Goal: Information Seeking & Learning: Learn about a topic

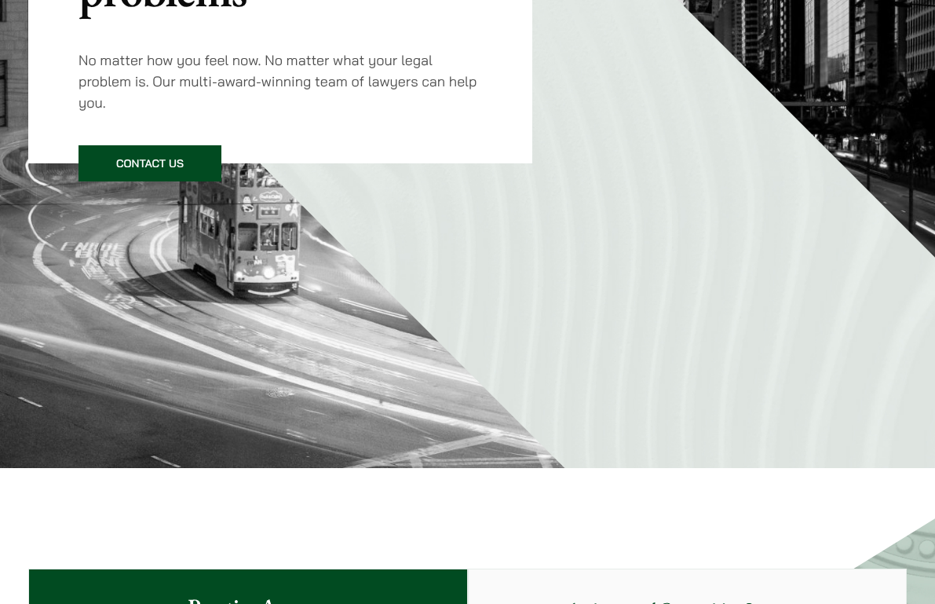
scroll to position [17, 0]
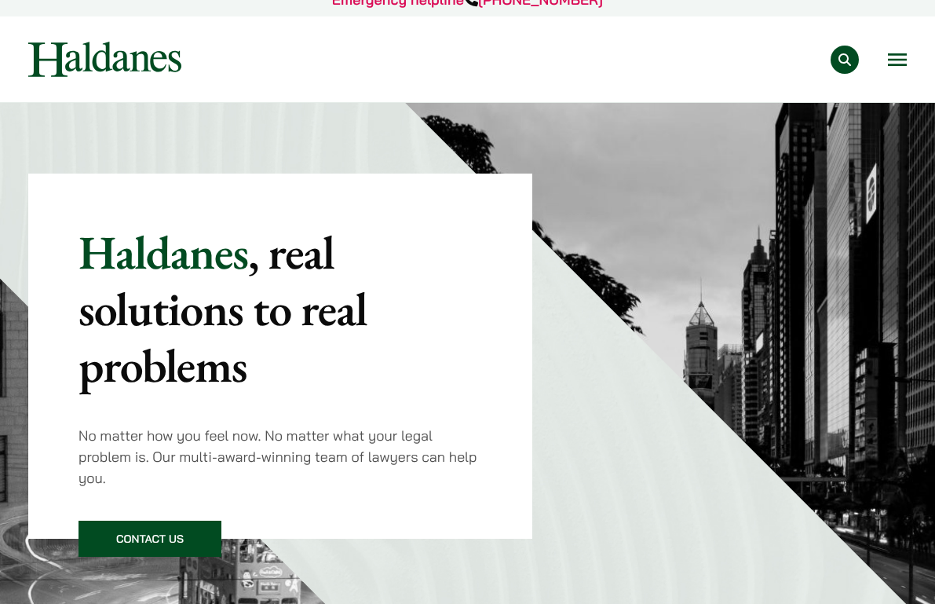
click at [900, 53] on button "Open menu" at bounding box center [897, 59] width 19 height 13
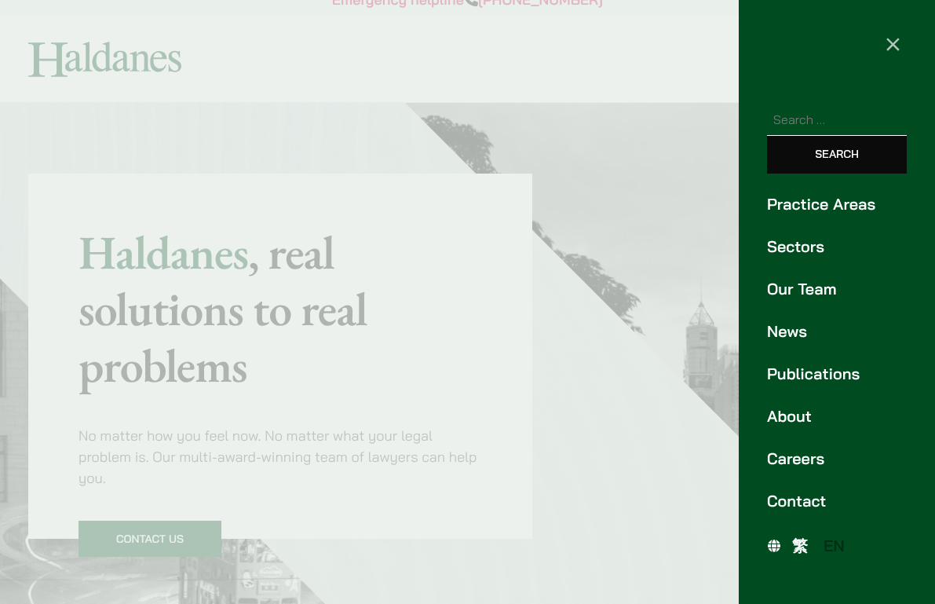
click at [815, 292] on link "Our Team" at bounding box center [837, 289] width 140 height 24
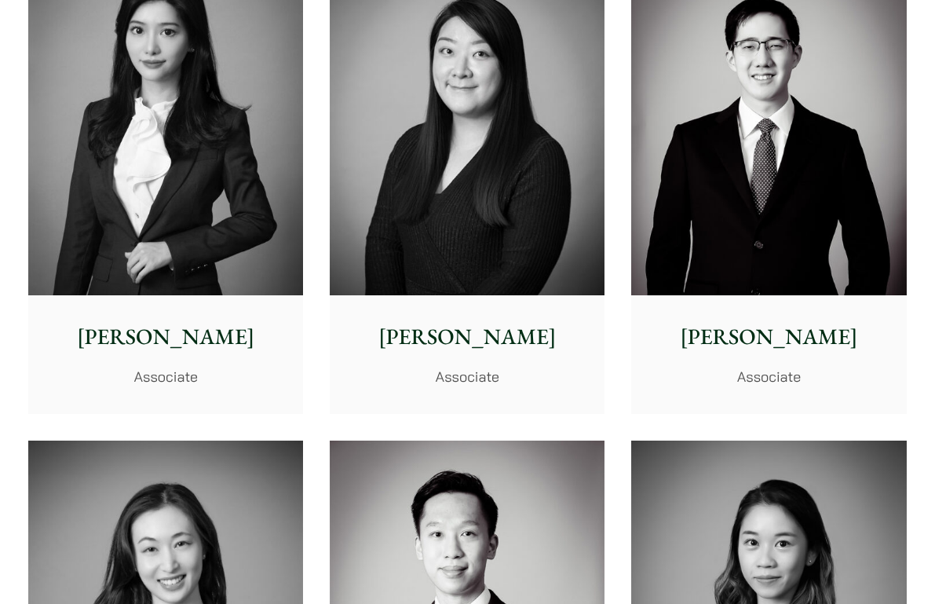
scroll to position [4534, 0]
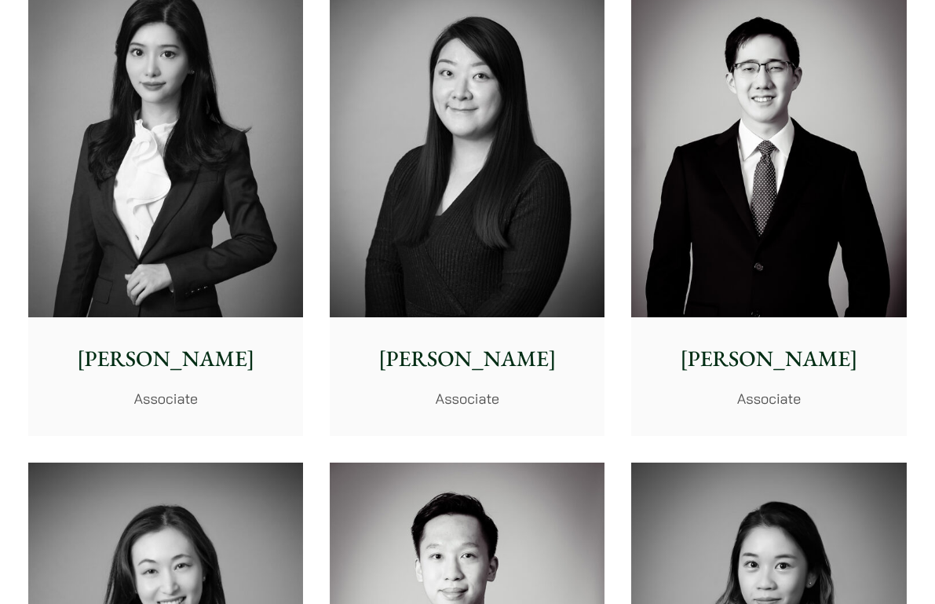
click at [761, 342] on p "[PERSON_NAME]" at bounding box center [769, 358] width 250 height 33
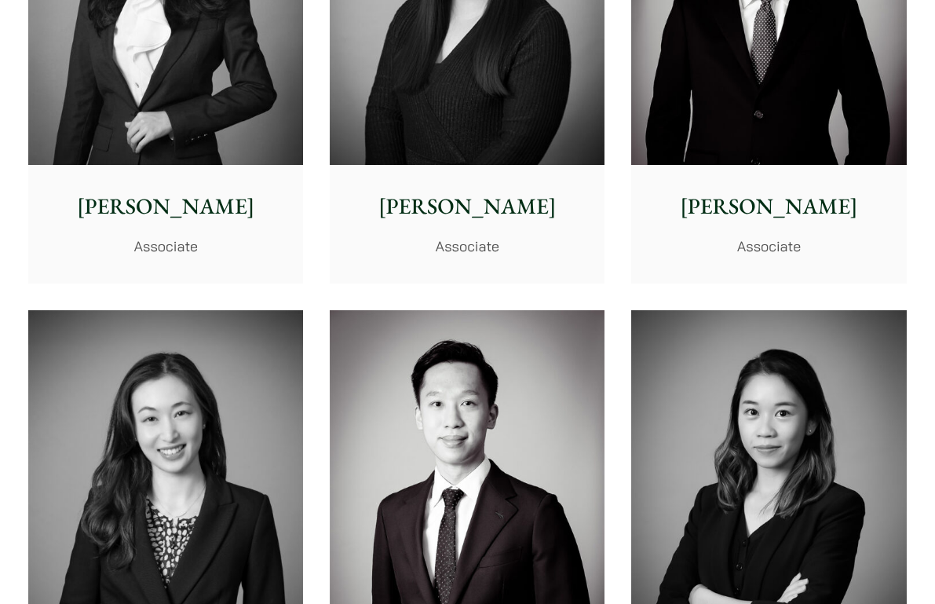
scroll to position [4588, 0]
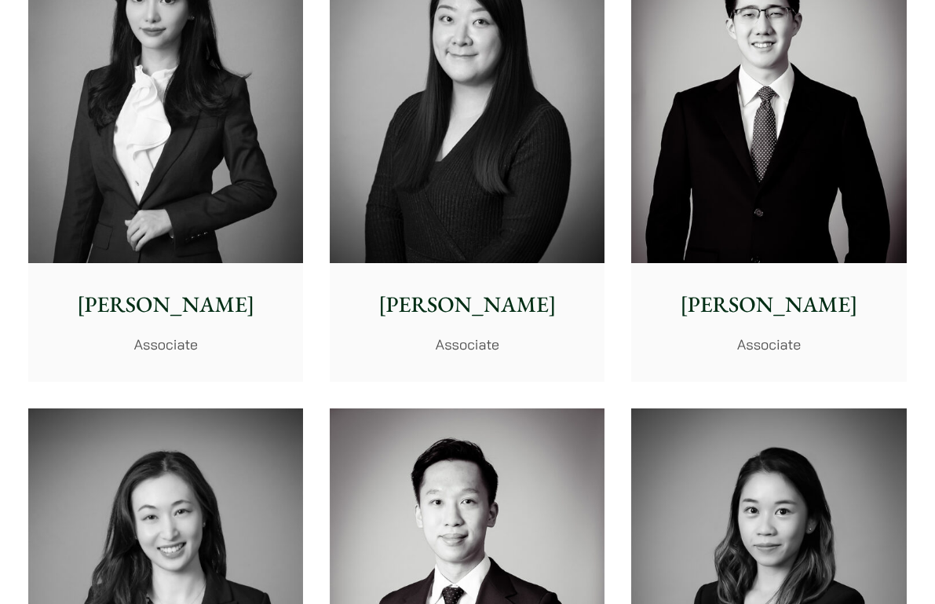
click at [726, 288] on p "[PERSON_NAME]" at bounding box center [769, 304] width 250 height 33
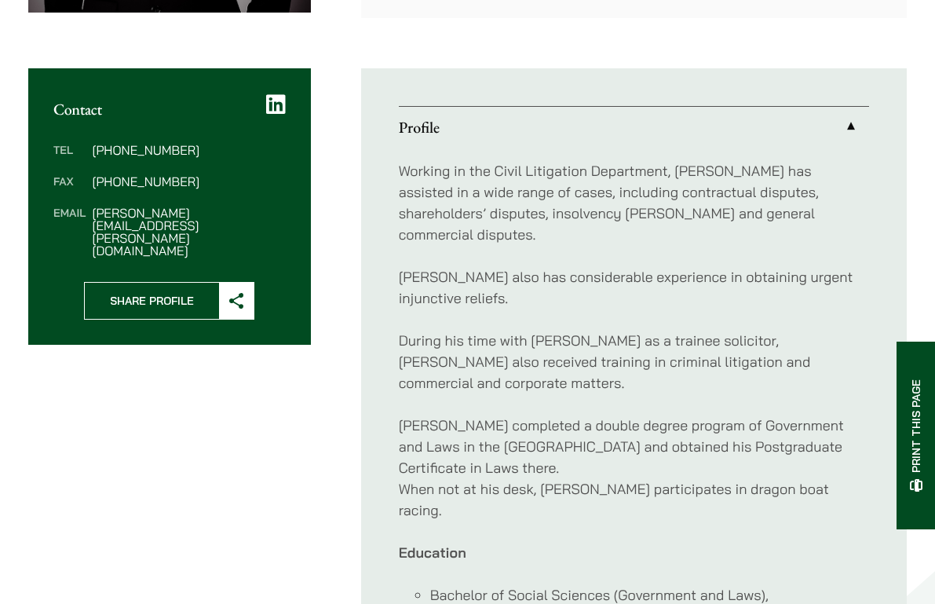
scroll to position [558, 0]
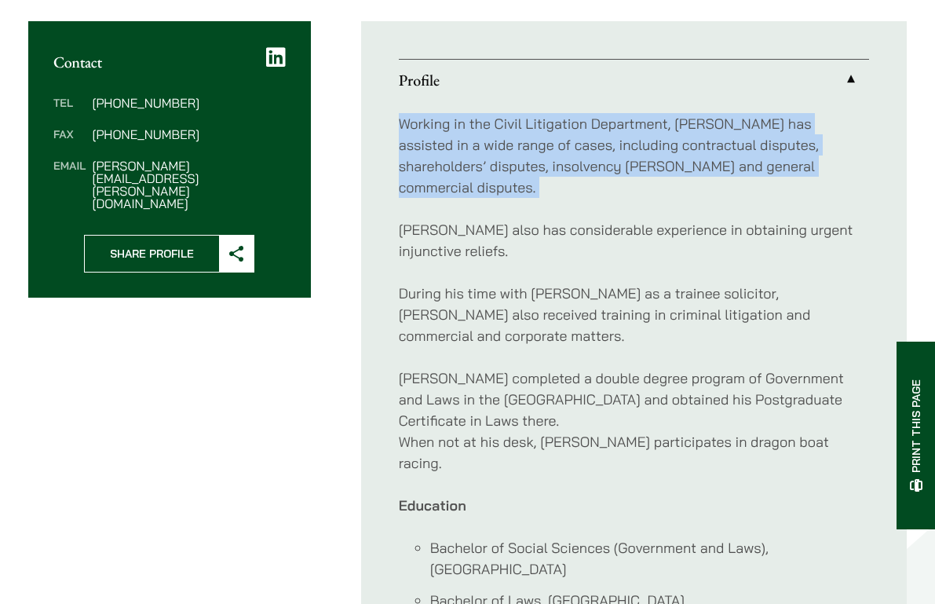
drag, startPoint x: 399, startPoint y: 128, endPoint x: 738, endPoint y: 177, distance: 342.6
click at [738, 177] on div "Working in the Civil Litigation Department, [PERSON_NAME] has assisted in a wid…" at bounding box center [634, 377] width 470 height 555
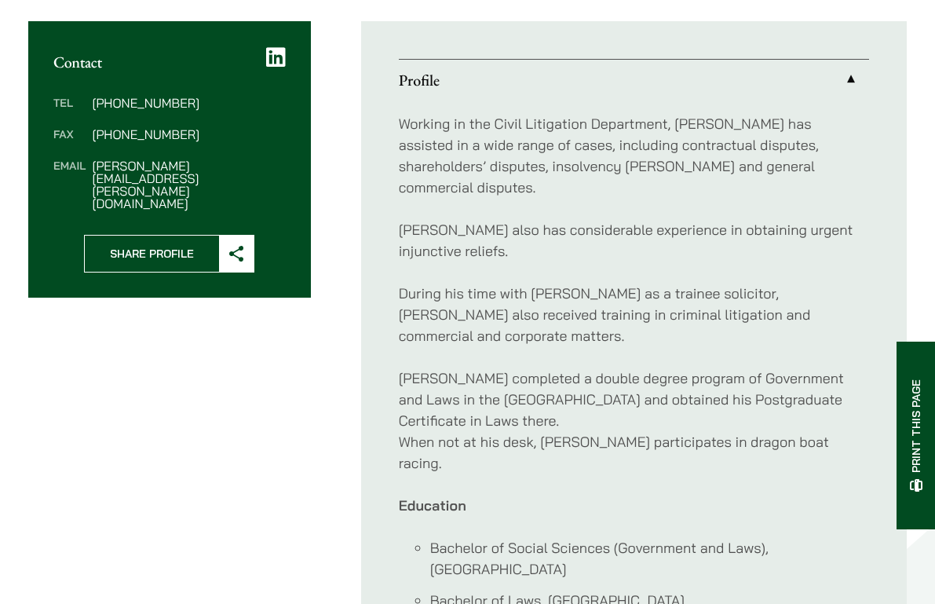
click at [738, 177] on div "Working in the Civil Litigation Department, [PERSON_NAME] has assisted in a wid…" at bounding box center [634, 377] width 470 height 555
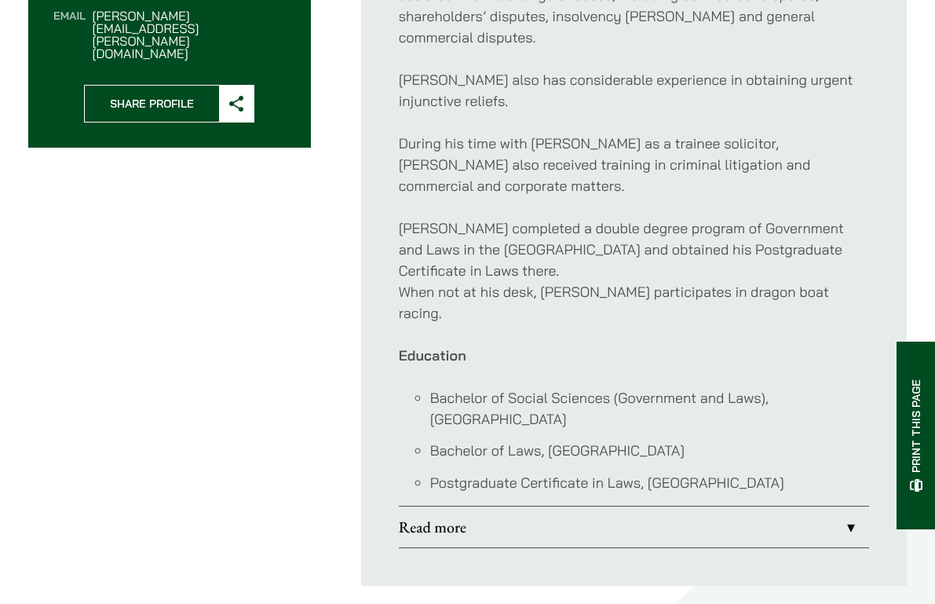
scroll to position [714, 0]
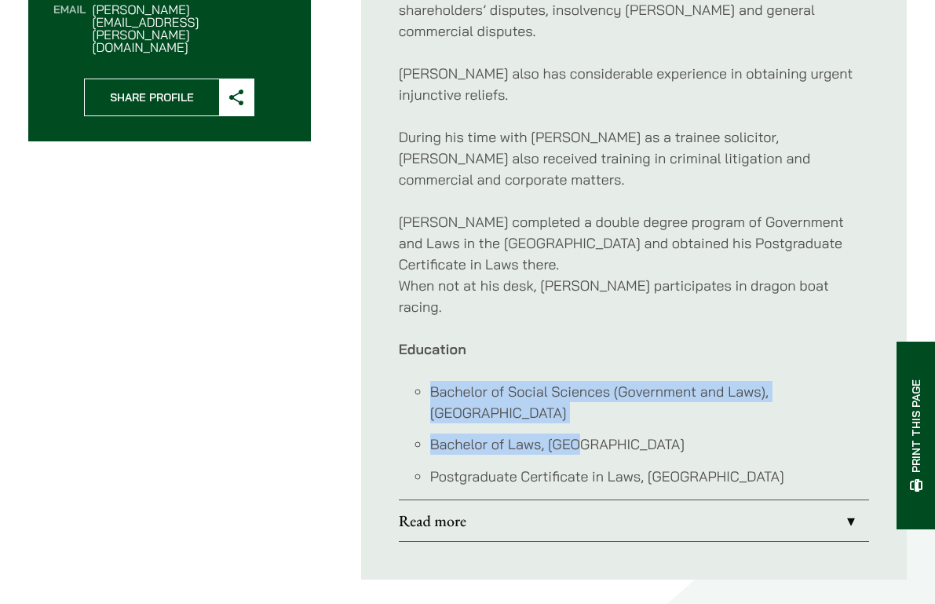
drag, startPoint x: 433, startPoint y: 328, endPoint x: 573, endPoint y: 377, distance: 148.0
click at [573, 381] on ul "Bachelor of Social Sciences (Government and Laws), University of Hong Kong Bach…" at bounding box center [634, 434] width 470 height 106
click at [573, 433] on li "Bachelor of Laws, University of Hong Kong" at bounding box center [649, 443] width 439 height 21
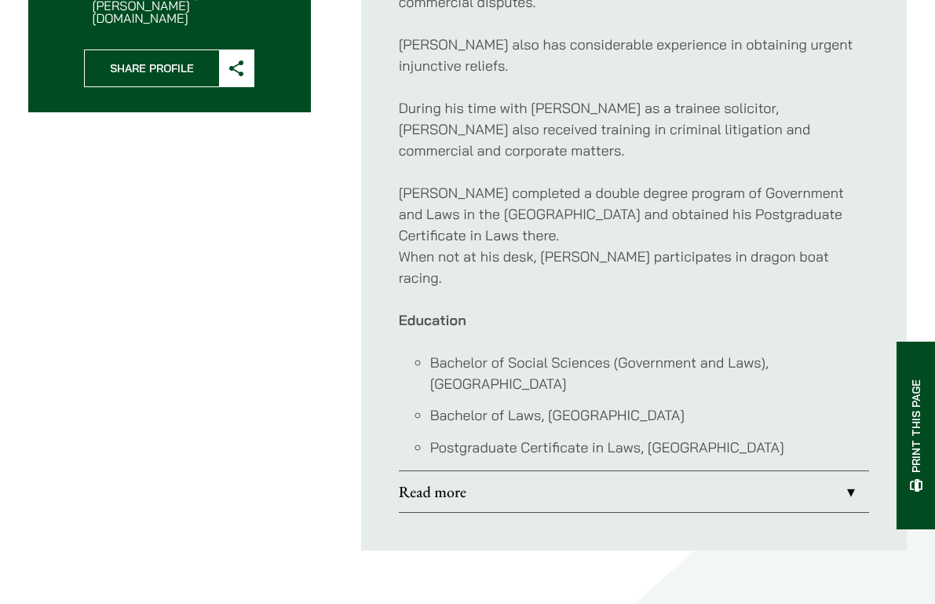
scroll to position [745, 0]
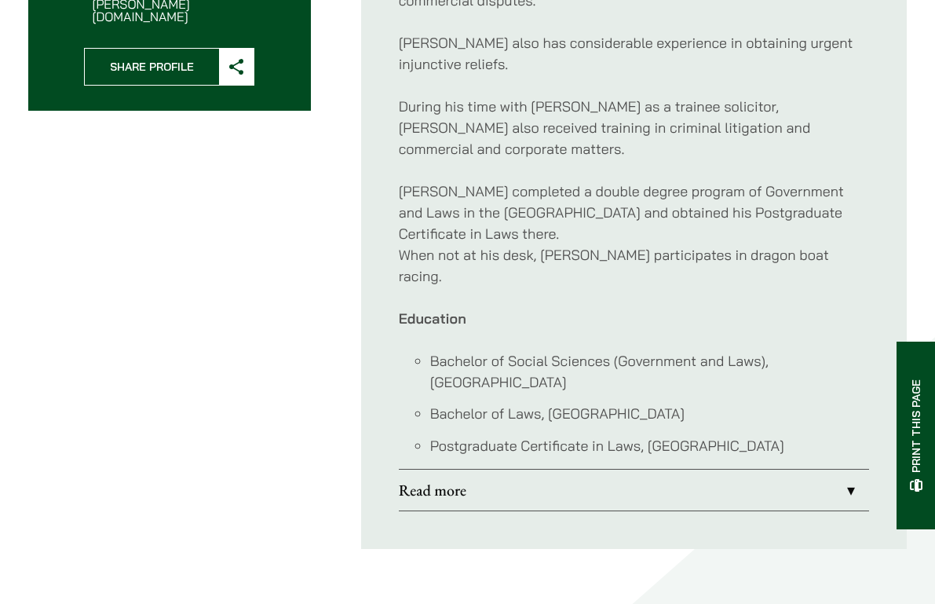
click at [605, 469] on link "Read more" at bounding box center [634, 489] width 470 height 41
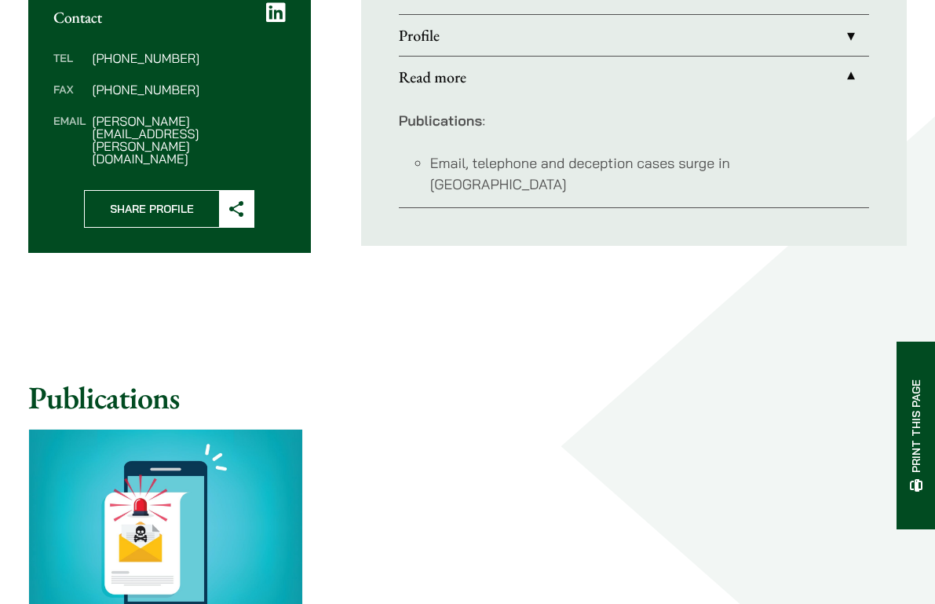
scroll to position [406, 0]
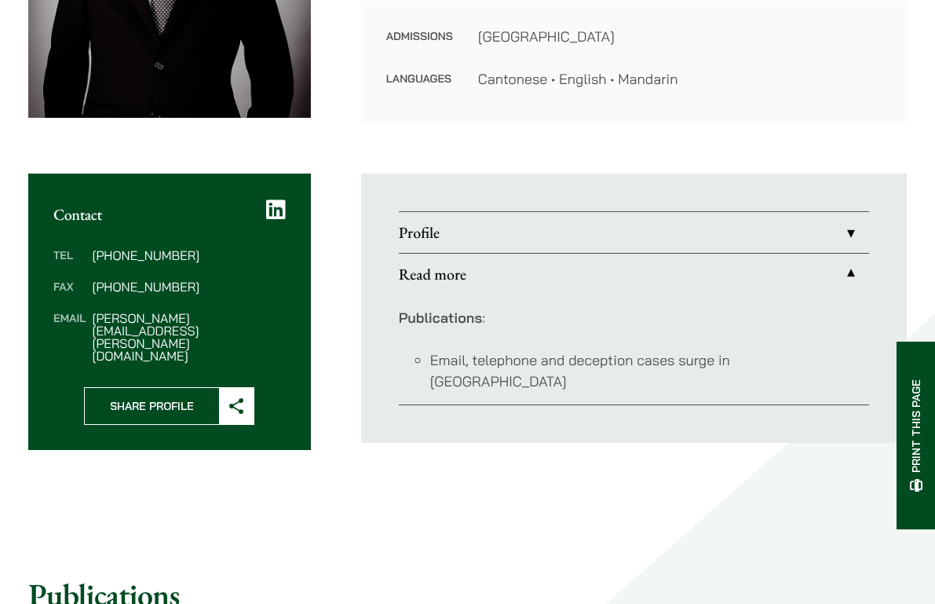
click at [553, 252] on link "Profile" at bounding box center [634, 232] width 470 height 41
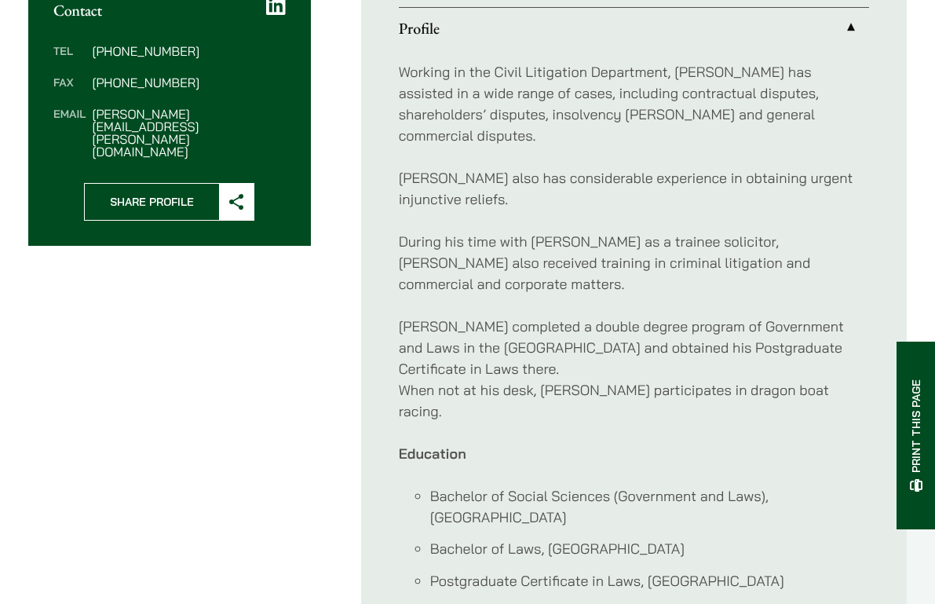
scroll to position [641, 0]
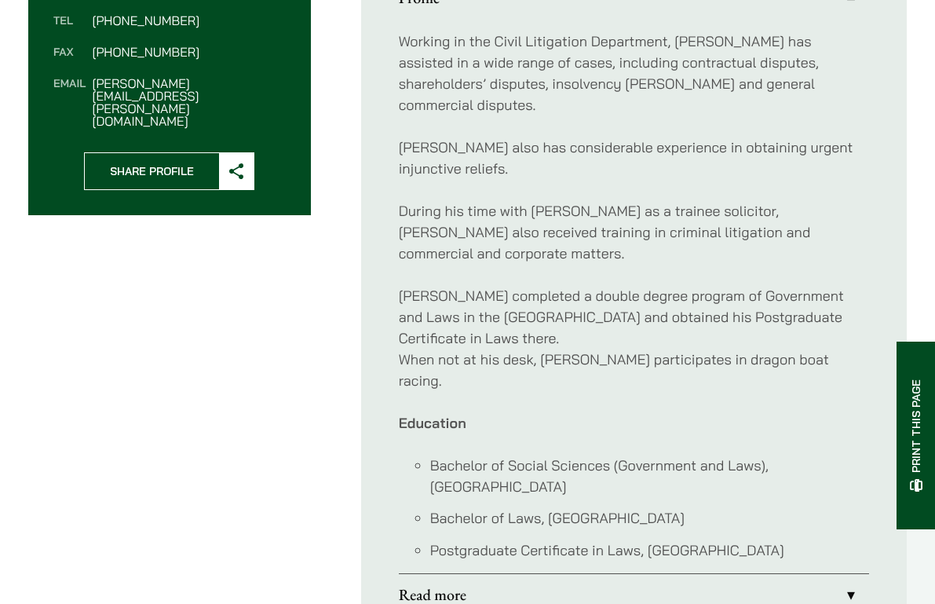
click at [481, 574] on link "Read more" at bounding box center [634, 594] width 470 height 41
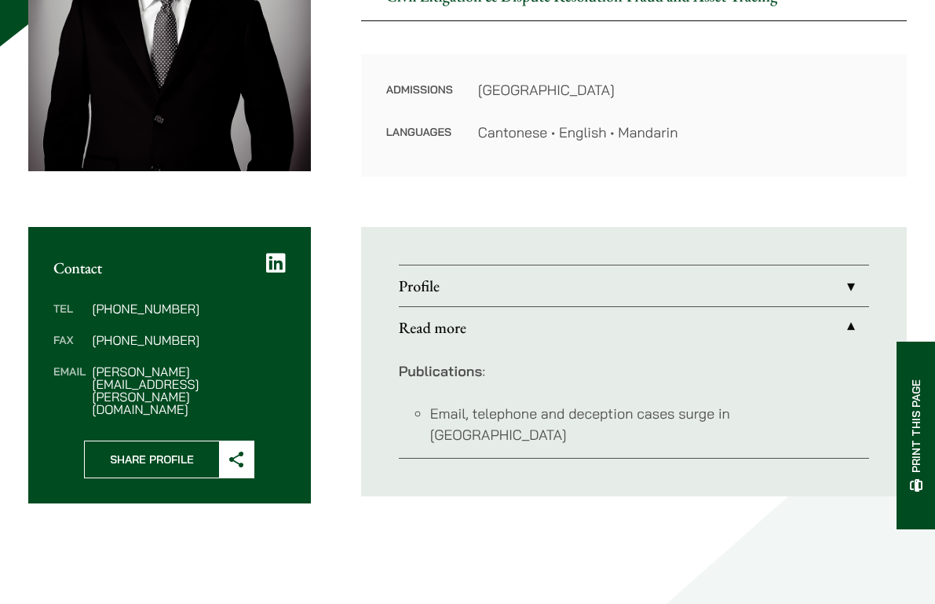
scroll to position [312, 0]
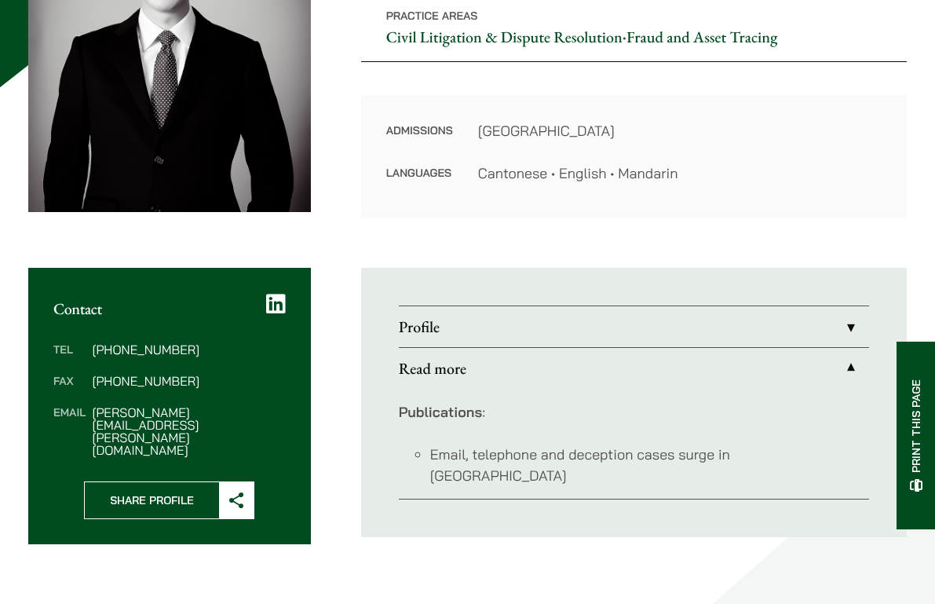
click at [476, 361] on link "Read more" at bounding box center [634, 368] width 470 height 41
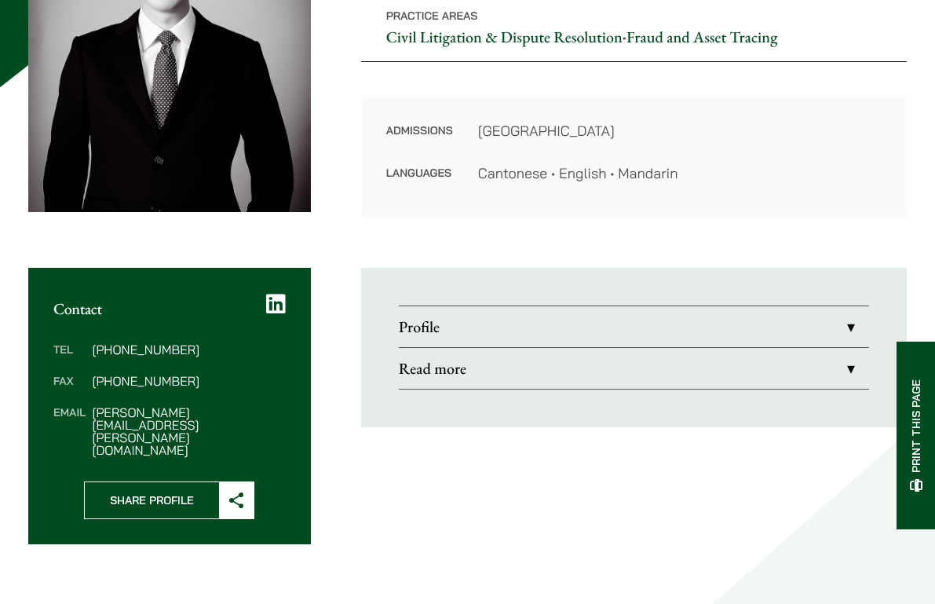
click at [477, 367] on link "Read more" at bounding box center [634, 368] width 470 height 41
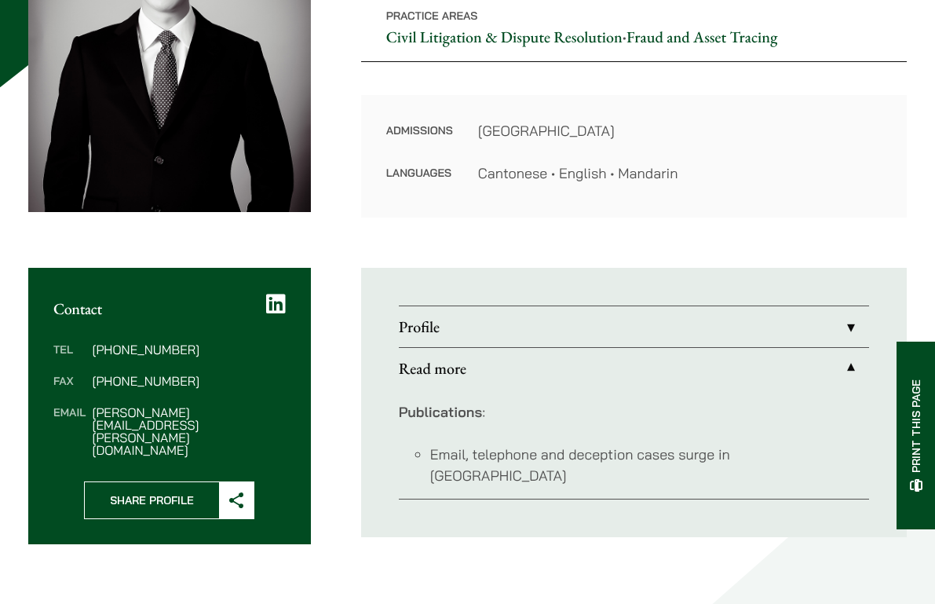
click at [477, 338] on link "Profile" at bounding box center [634, 326] width 470 height 41
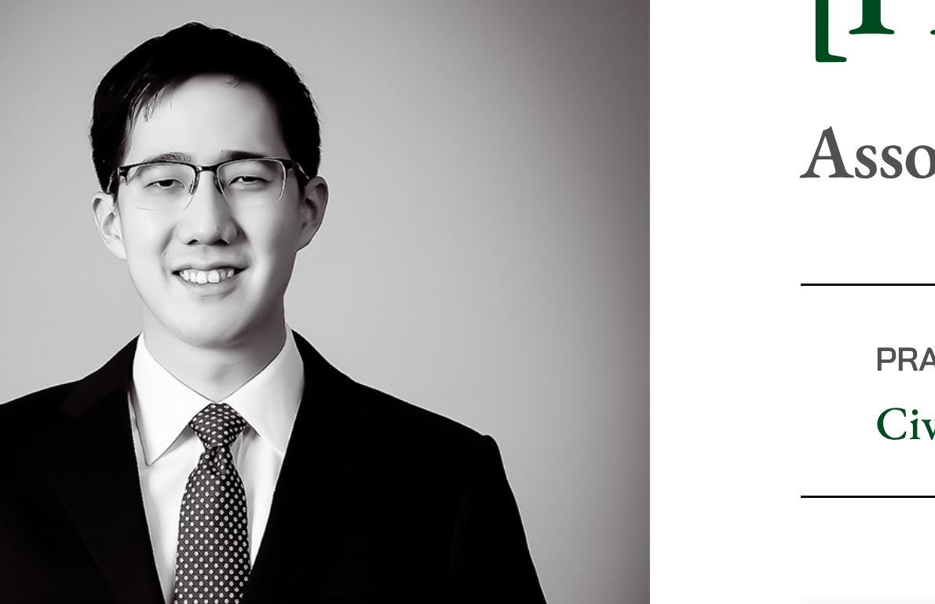
scroll to position [24, 0]
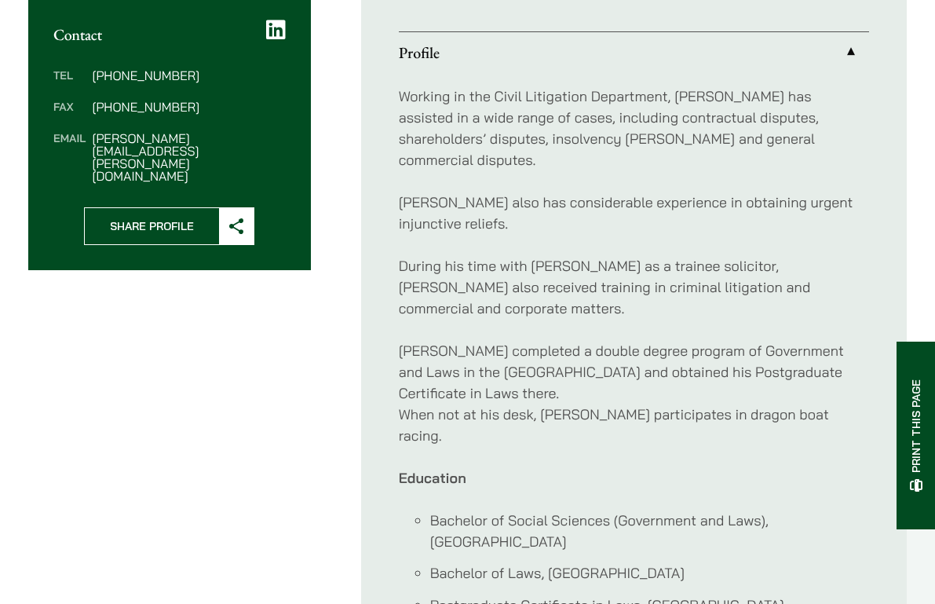
scroll to position [579, 0]
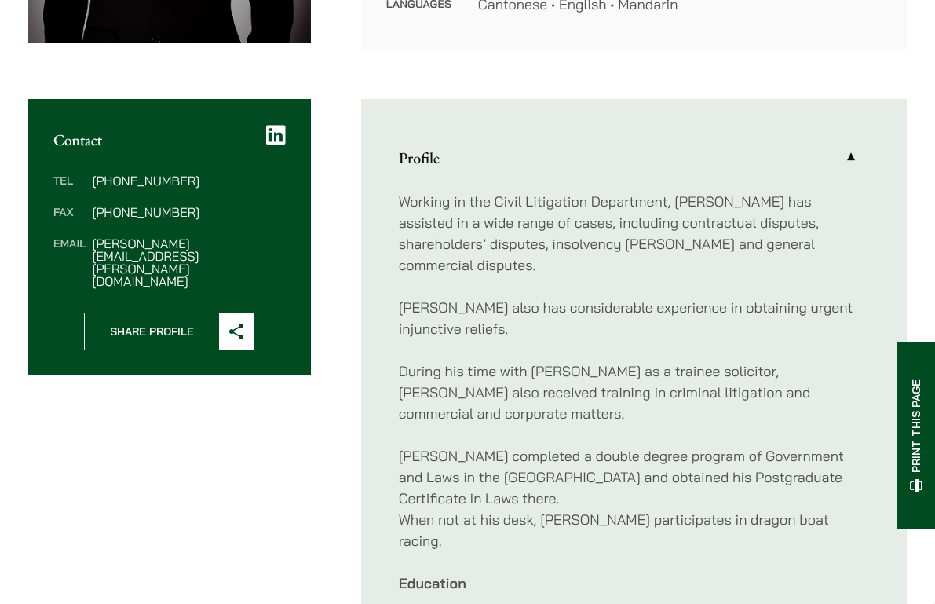
scroll to position [477, 0]
